Goal: Navigation & Orientation: Find specific page/section

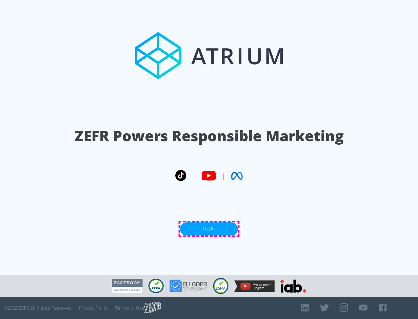
click at [209, 229] on link "Log In" at bounding box center [209, 229] width 58 height 13
